Goal: Task Accomplishment & Management: Complete application form

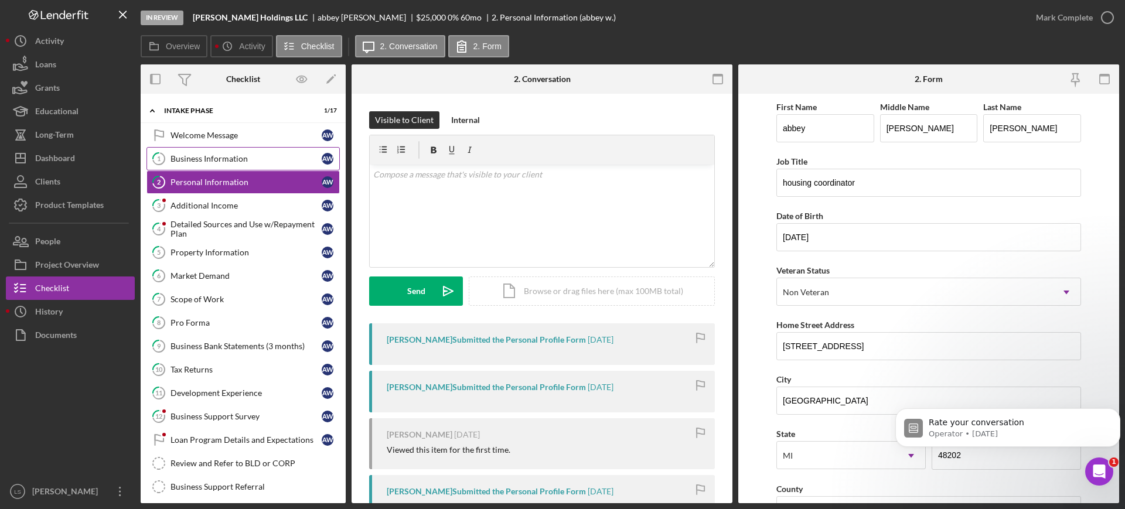
click at [253, 161] on div "Business Information" at bounding box center [246, 158] width 151 height 9
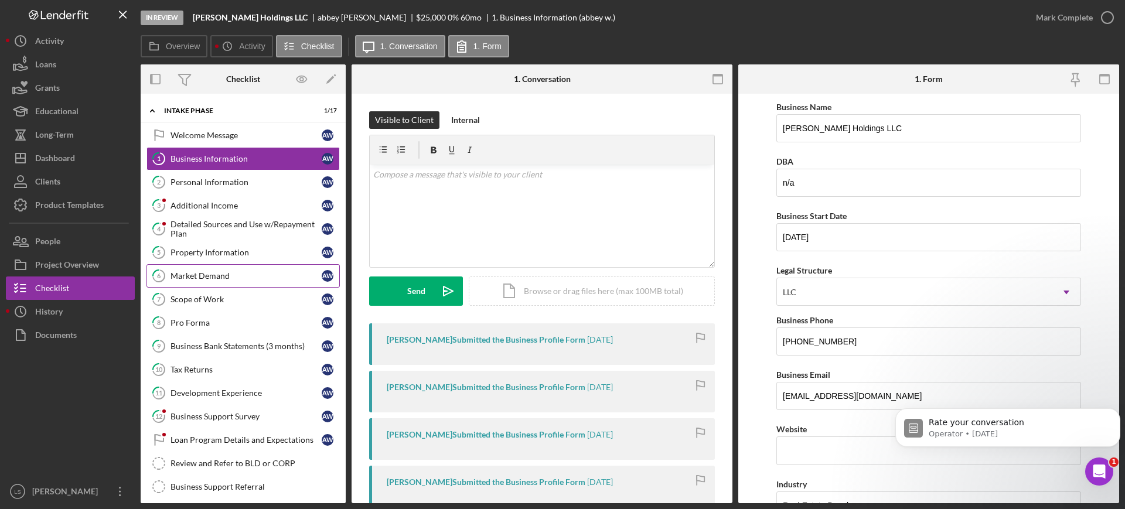
click at [216, 270] on link "6 Market Demand a w" at bounding box center [242, 275] width 193 height 23
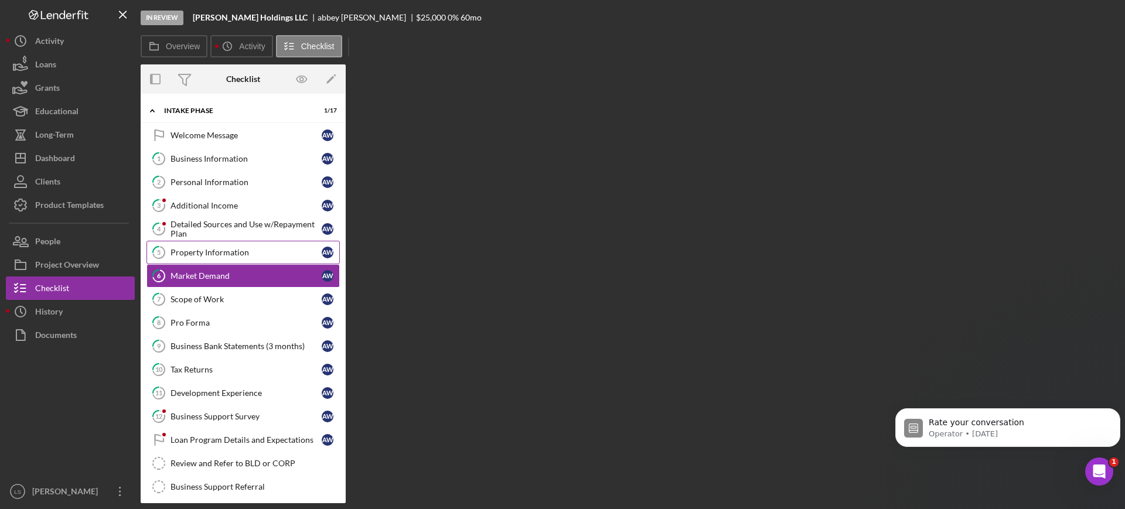
click at [237, 252] on div "Property Information" at bounding box center [246, 252] width 151 height 9
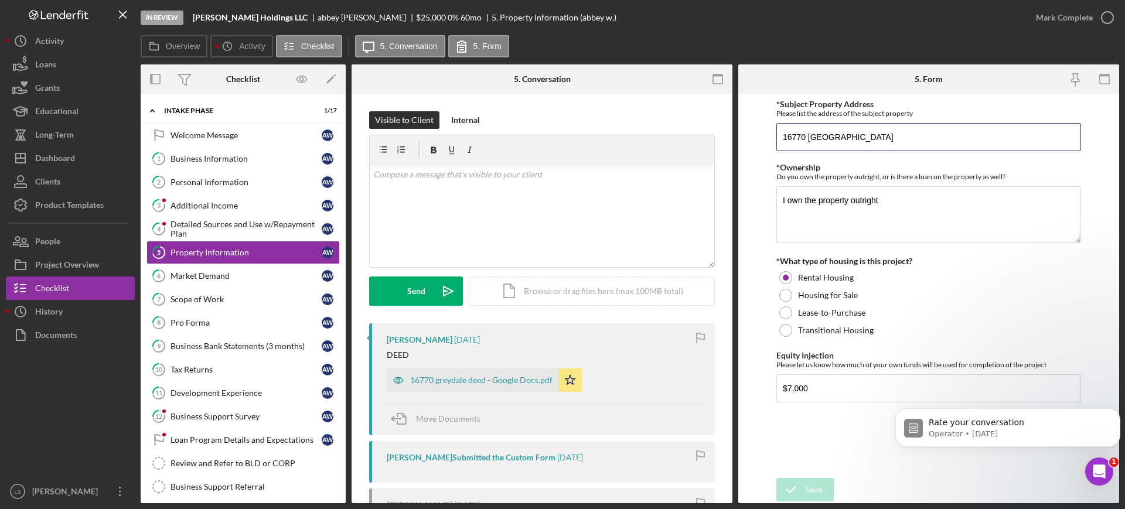
drag, startPoint x: 819, startPoint y: 129, endPoint x: 763, endPoint y: 123, distance: 56.0
click at [758, 124] on form "*Subject Property Address Please list the address of the subject property [STRE…" at bounding box center [928, 299] width 381 height 410
drag, startPoint x: 43, startPoint y: 291, endPoint x: 681, endPoint y: 227, distance: 640.7
click at [43, 291] on div "Checklist" at bounding box center [52, 290] width 34 height 26
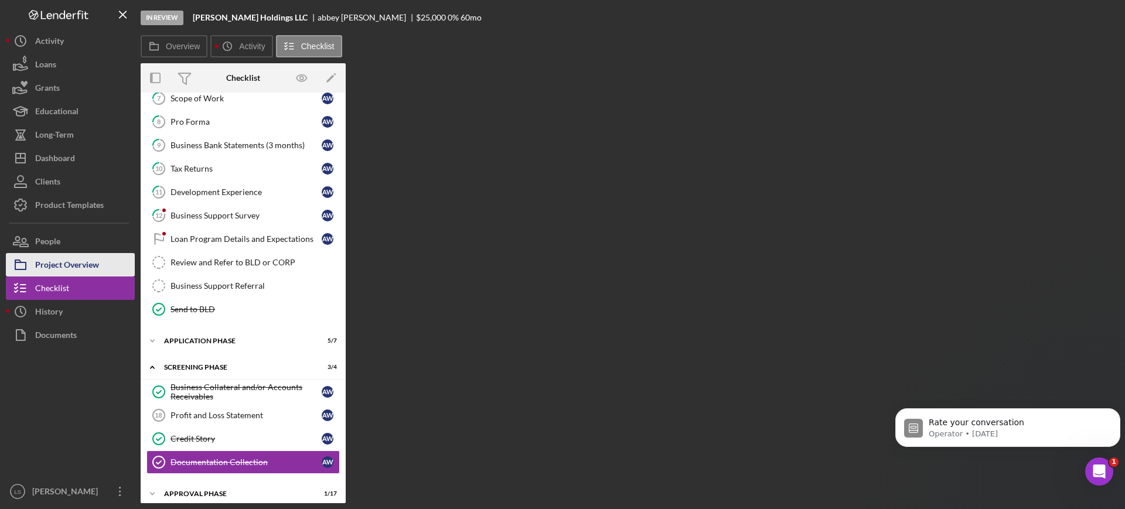
scroll to position [209, 0]
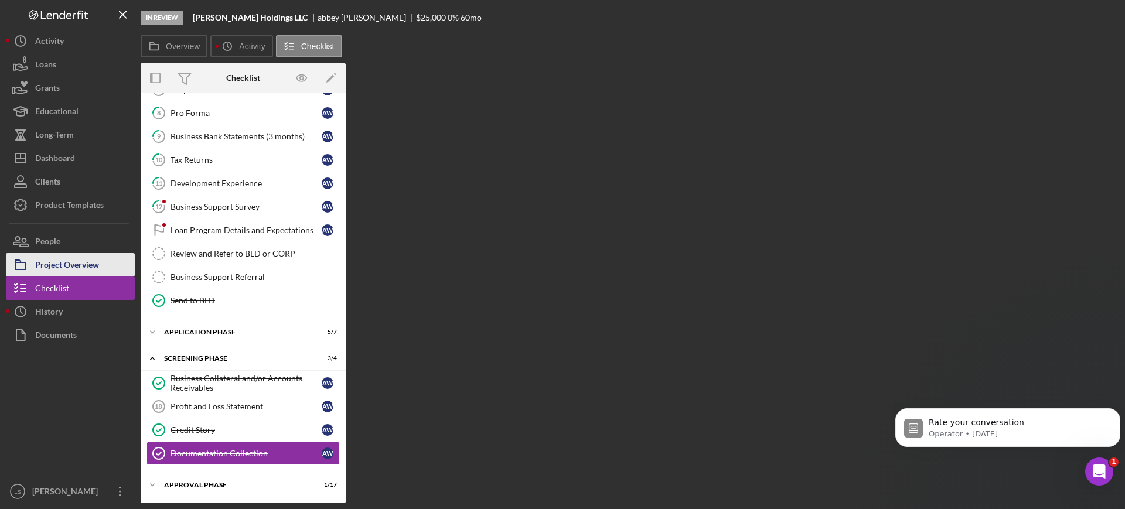
click at [70, 259] on div "Project Overview" at bounding box center [67, 266] width 64 height 26
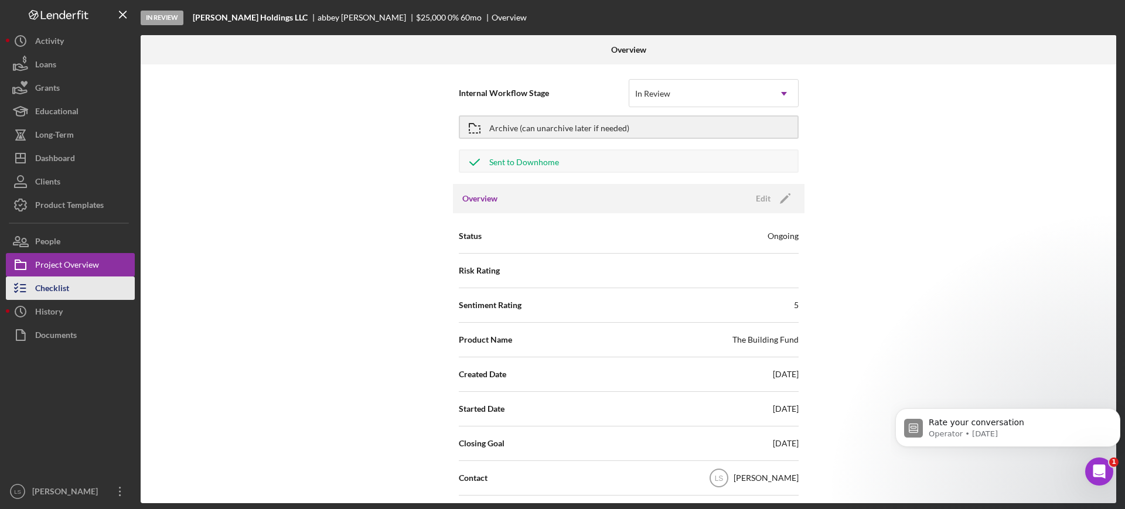
click at [60, 282] on div "Checklist" at bounding box center [52, 290] width 34 height 26
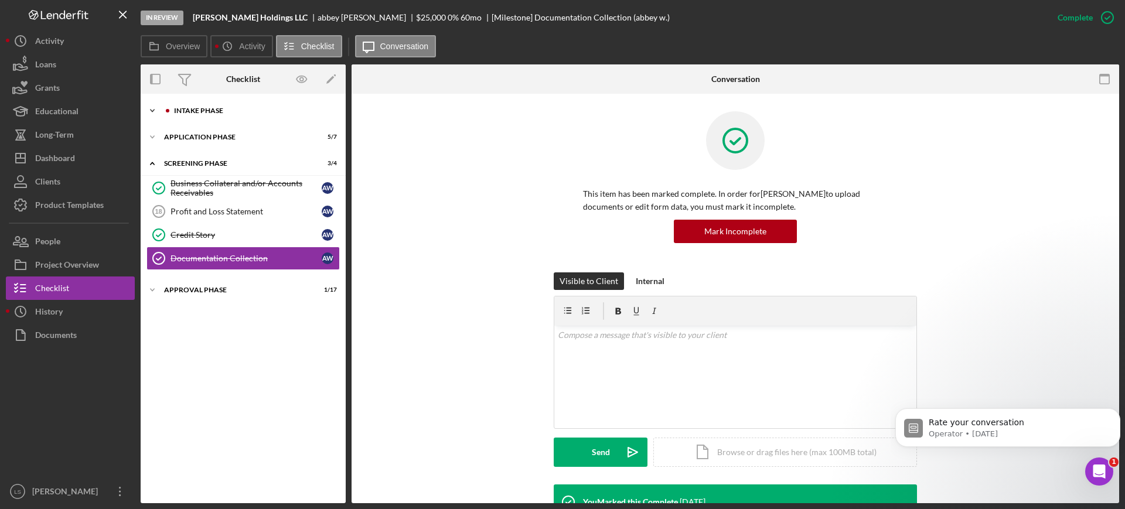
click at [206, 110] on div "Intake Phase" at bounding box center [252, 110] width 157 height 7
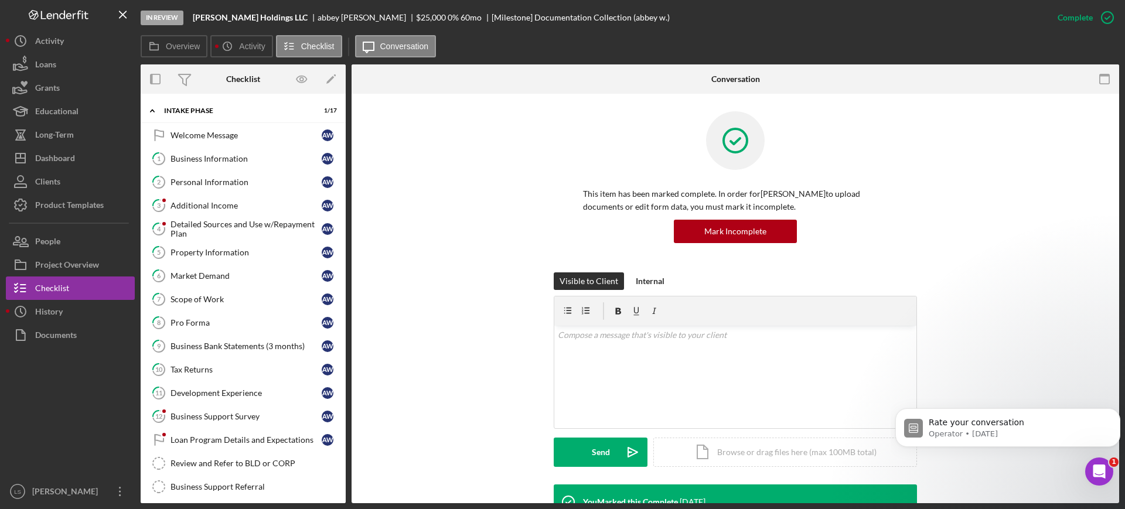
drag, startPoint x: 209, startPoint y: 160, endPoint x: 986, endPoint y: 252, distance: 782.4
click at [209, 161] on div "Business Information" at bounding box center [246, 158] width 151 height 9
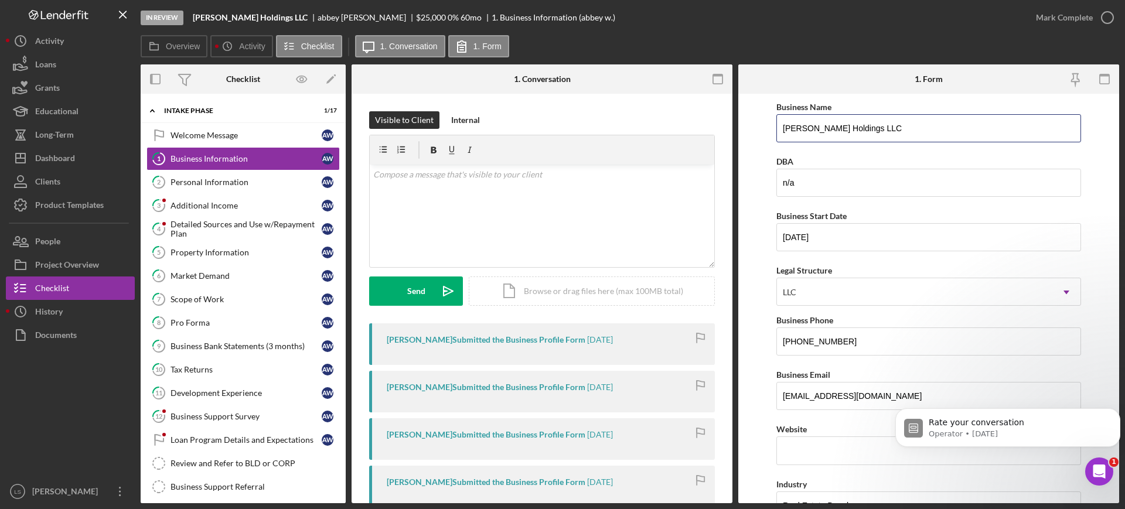
drag, startPoint x: 872, startPoint y: 132, endPoint x: 757, endPoint y: 128, distance: 114.9
click at [757, 128] on form "Business Name [PERSON_NAME] Holdings LLC DBA n/a Business Start Date [DATE] Leg…" at bounding box center [928, 299] width 381 height 410
click at [87, 167] on button "Icon/Dashboard Dashboard" at bounding box center [70, 157] width 129 height 23
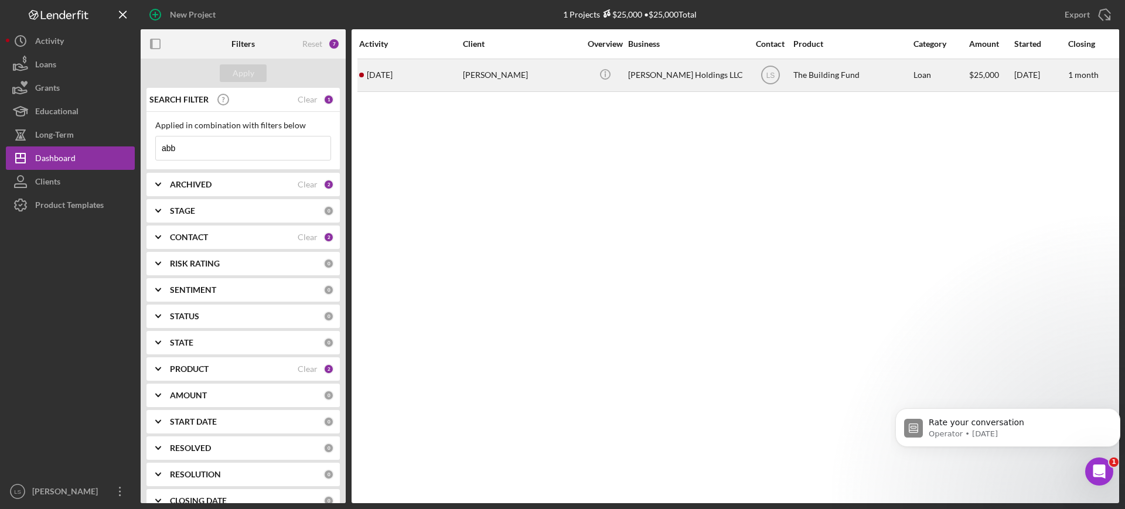
click at [503, 78] on div "[PERSON_NAME]" at bounding box center [521, 75] width 117 height 31
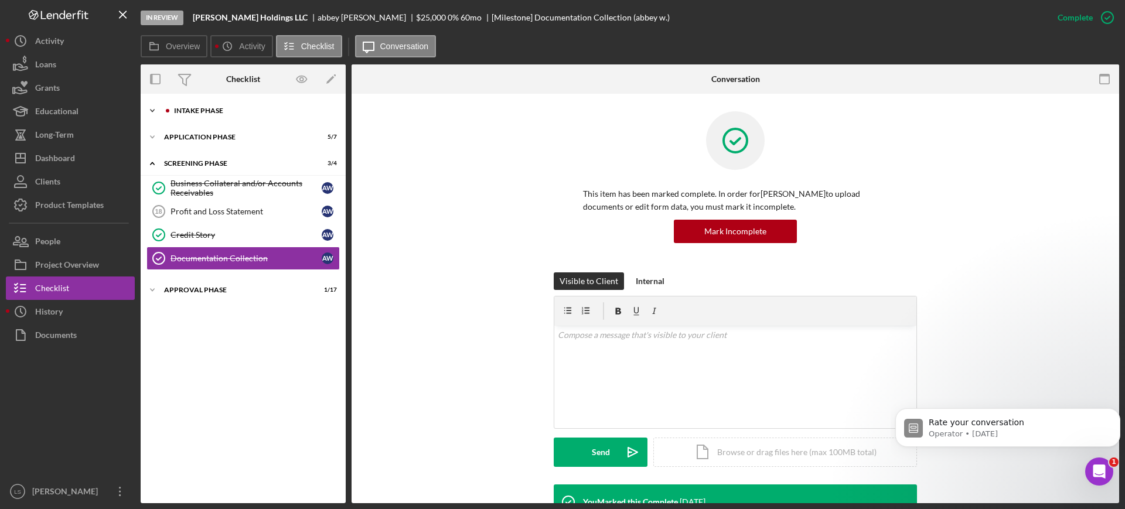
click at [252, 110] on div "Intake Phase" at bounding box center [252, 110] width 157 height 7
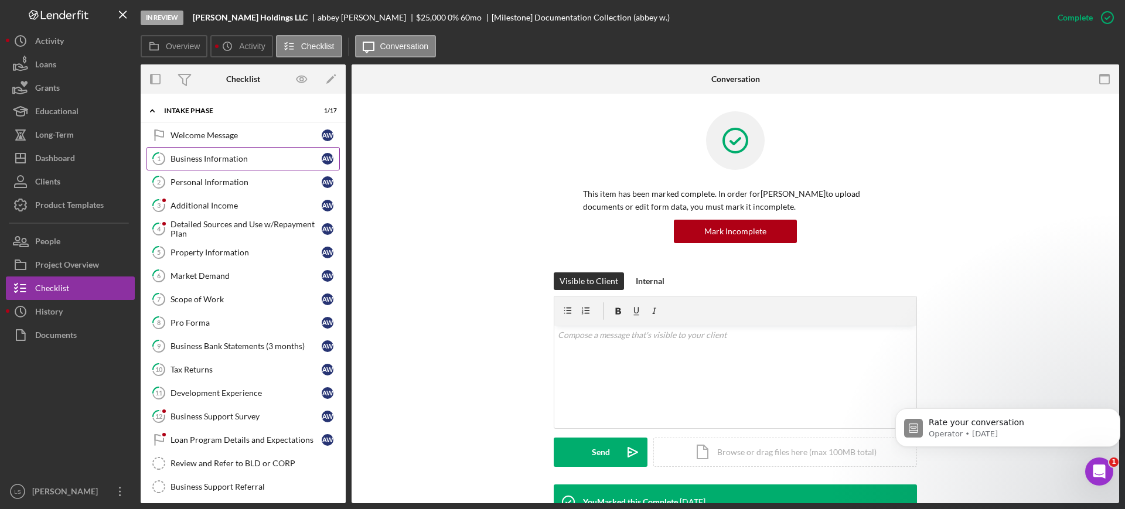
click at [209, 165] on link "1 Business Information a w" at bounding box center [242, 158] width 193 height 23
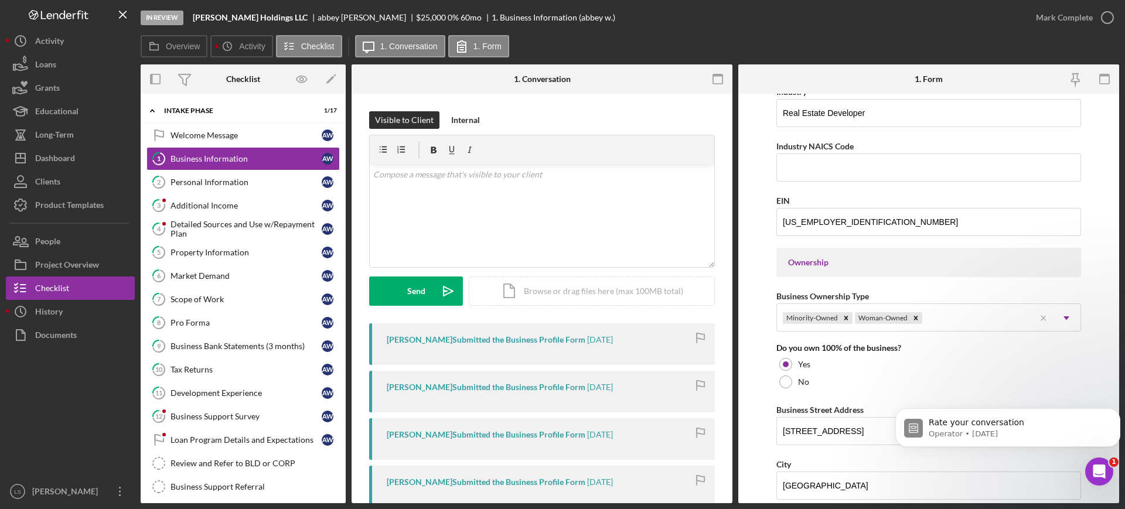
scroll to position [439, 0]
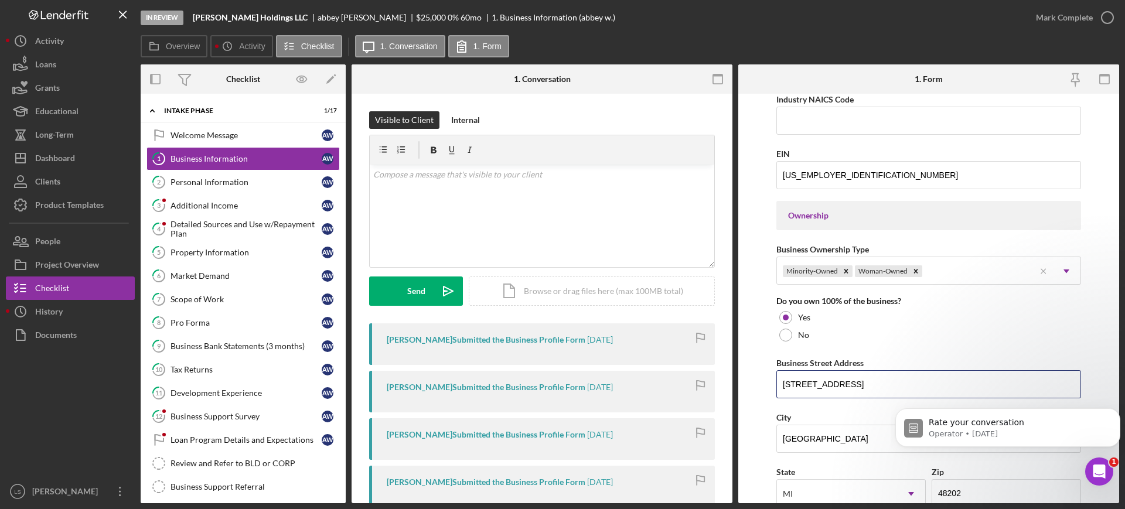
drag, startPoint x: 848, startPoint y: 381, endPoint x: 761, endPoint y: 388, distance: 87.5
click at [761, 388] on form "Business Name [PERSON_NAME] Holdings LLC DBA n/a Business Start Date [DATE] Leg…" at bounding box center [928, 299] width 381 height 410
click at [830, 127] on input "Industry NAICS Code" at bounding box center [928, 121] width 305 height 28
click at [556, 179] on p at bounding box center [542, 174] width 338 height 13
click at [548, 221] on div "v Color teal Color pink Remove color Add row above Add row below Add column bef…" at bounding box center [542, 216] width 345 height 103
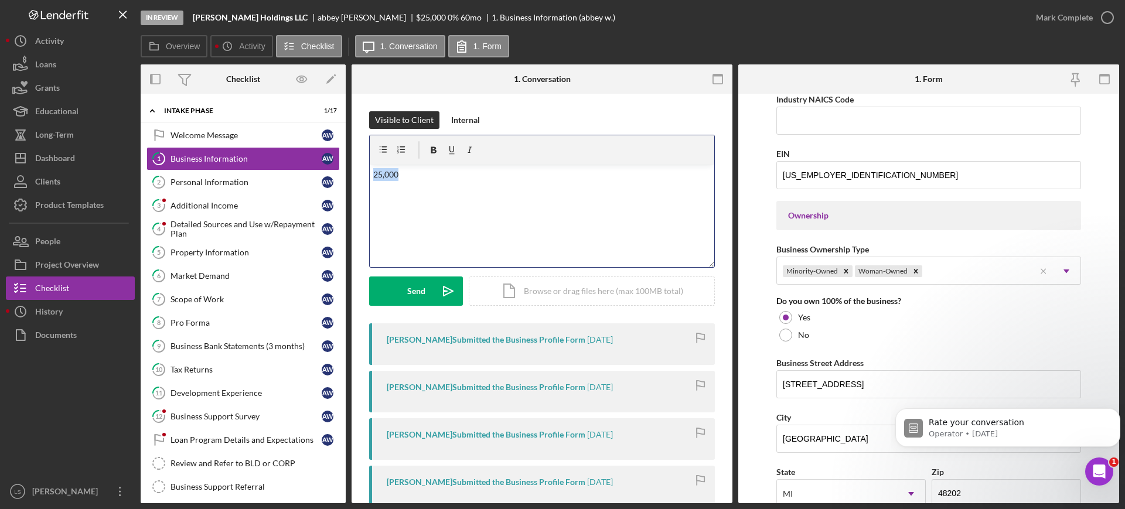
drag, startPoint x: 403, startPoint y: 176, endPoint x: 369, endPoint y: 178, distance: 34.1
click at [369, 178] on div "Visible to Client Internal v Color teal Color pink Remove color Add row above A…" at bounding box center [542, 421] width 381 height 654
click at [1009, 153] on div "EIN" at bounding box center [928, 153] width 305 height 15
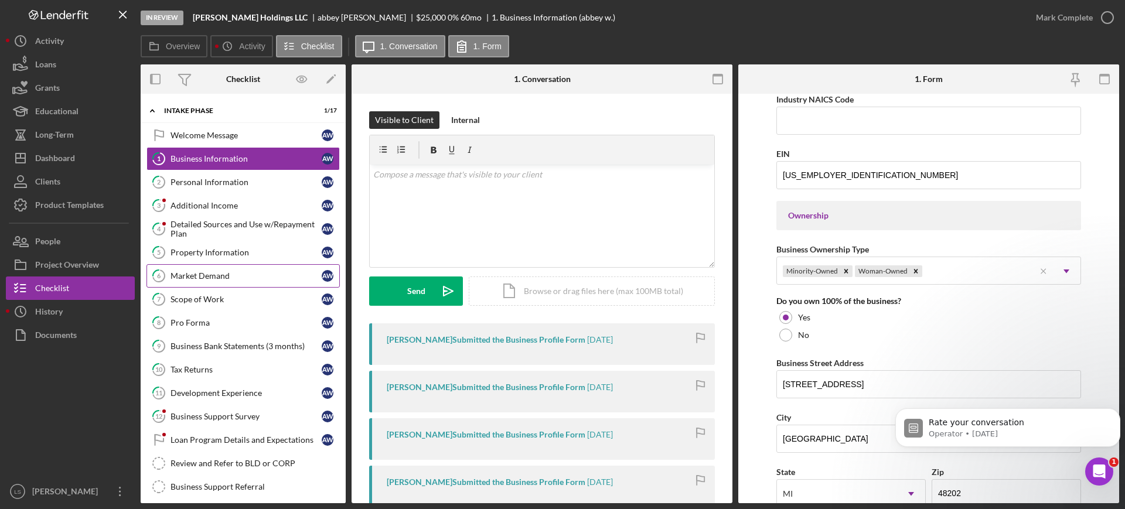
drag, startPoint x: 217, startPoint y: 268, endPoint x: 234, endPoint y: 281, distance: 22.1
click at [217, 268] on link "6 Market Demand a w" at bounding box center [242, 275] width 193 height 23
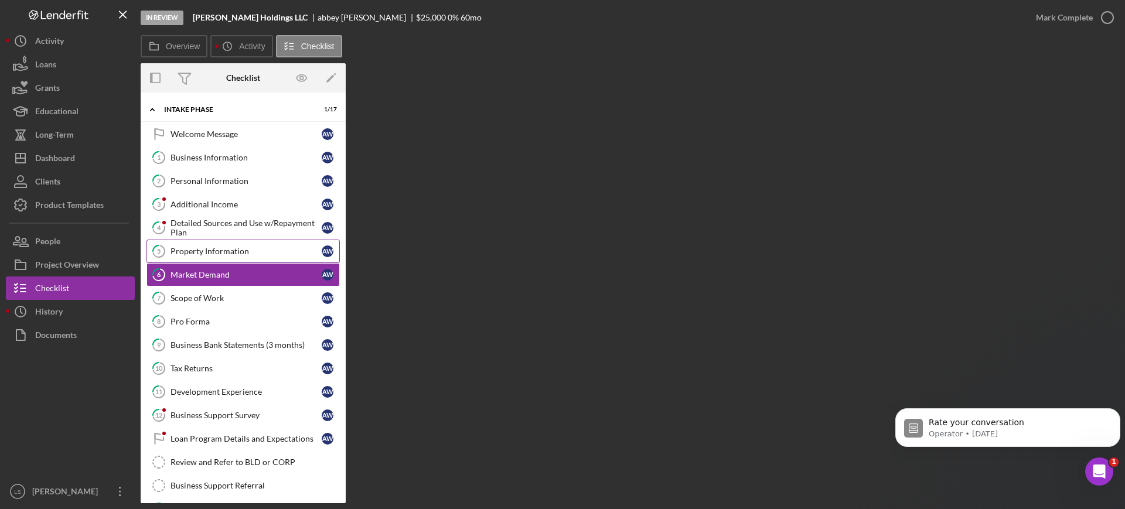
click at [240, 258] on link "5 Property Information a w" at bounding box center [242, 251] width 193 height 23
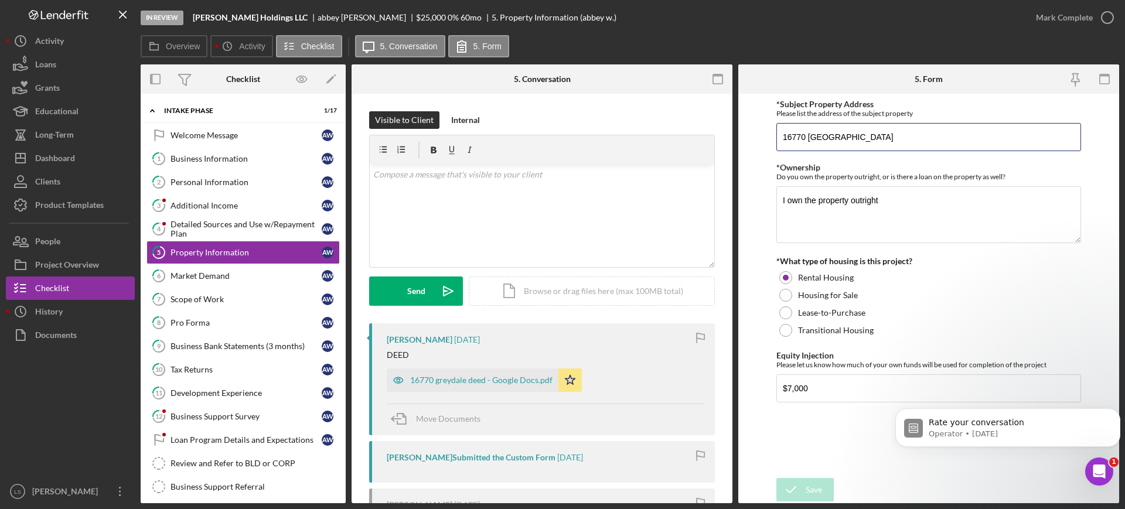
drag, startPoint x: 928, startPoint y: 138, endPoint x: 763, endPoint y: 132, distance: 164.2
click at [763, 132] on form "*Subject Property Address Please list the address of the subject property [STRE…" at bounding box center [928, 299] width 381 height 410
